Goal: Task Accomplishment & Management: Use online tool/utility

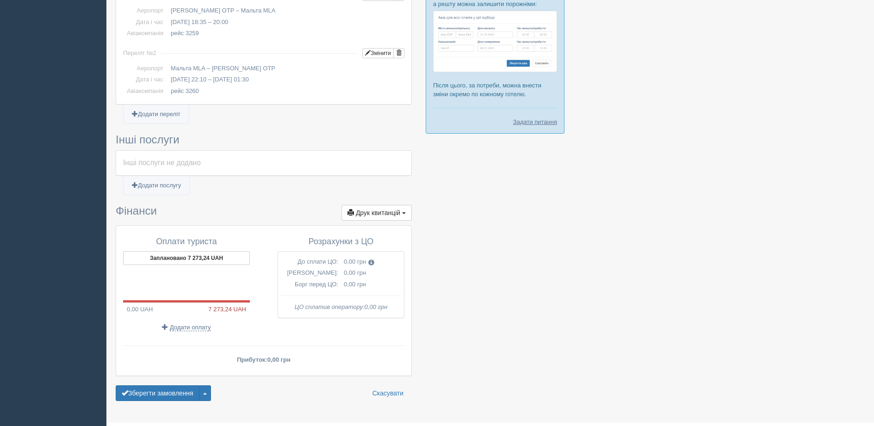
scroll to position [460, 0]
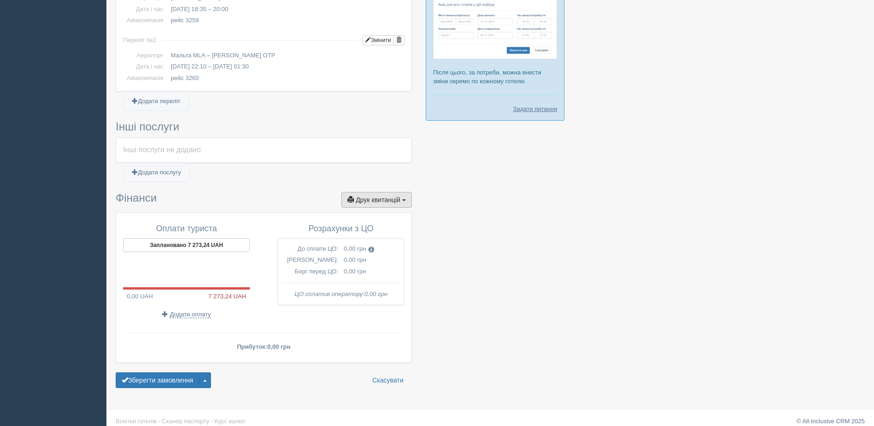
click at [392, 196] on span "Друк квитанцій" at bounding box center [378, 199] width 44 height 7
click at [339, 301] on link "Запитати рахунок у ЦО" at bounding box center [359, 308] width 106 height 15
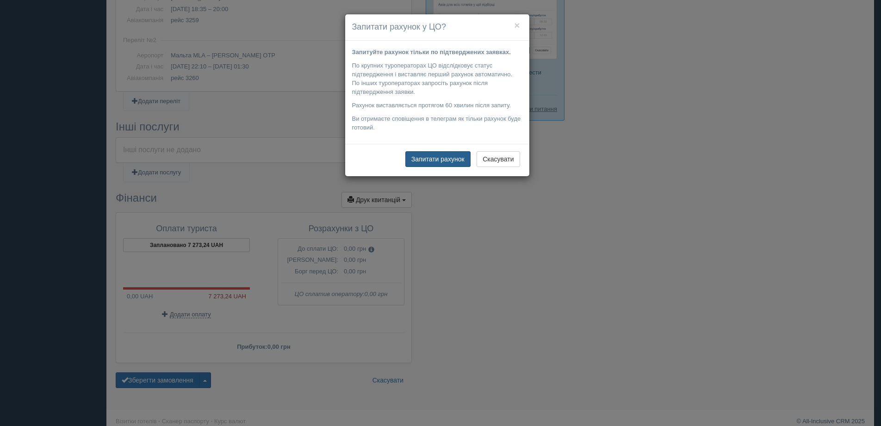
click at [422, 158] on button "Запитати рахунок" at bounding box center [438, 159] width 65 height 16
